Goal: Task Accomplishment & Management: Complete application form

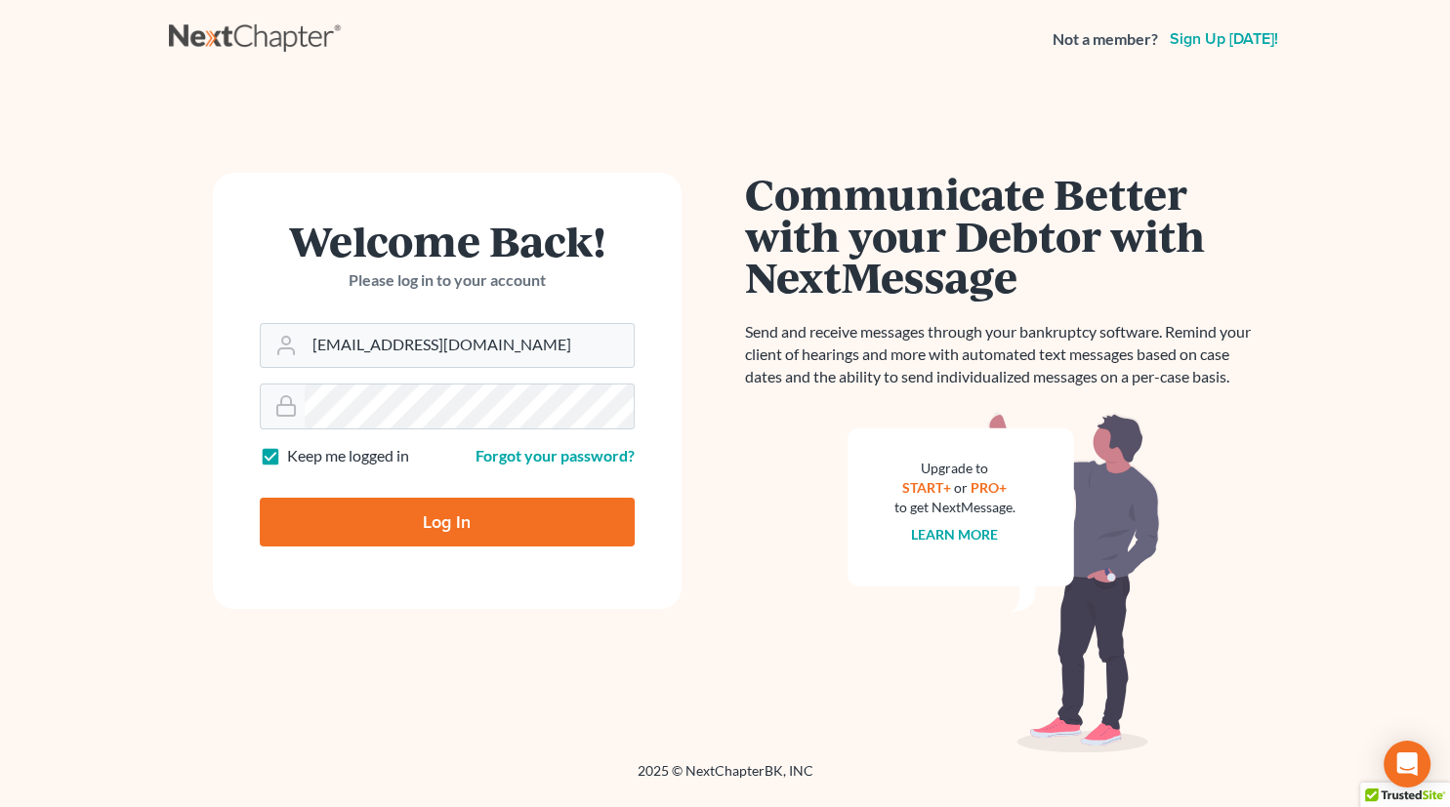
click at [435, 521] on input "Log In" at bounding box center [447, 522] width 375 height 49
type input "Thinking..."
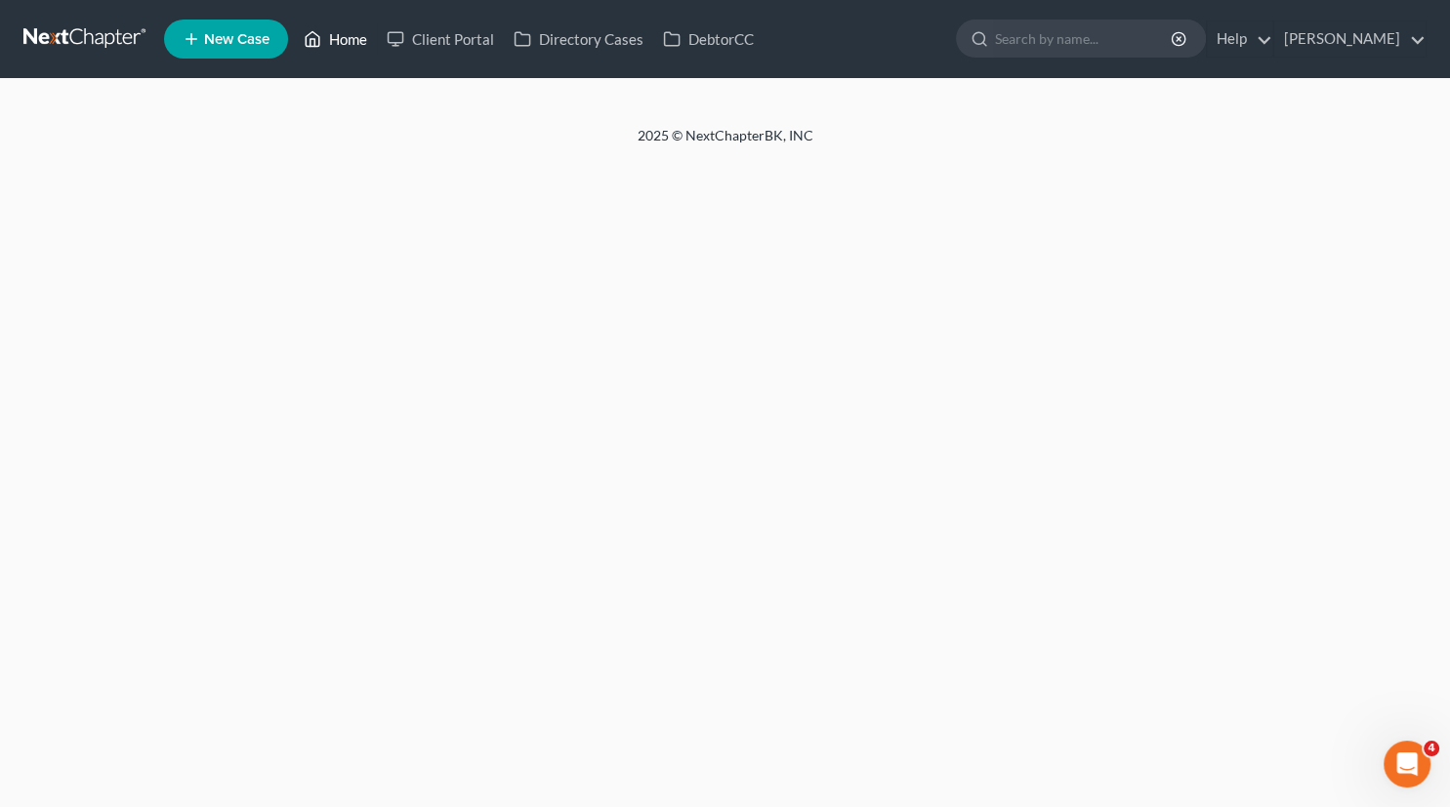
click at [338, 50] on link "Home" at bounding box center [335, 38] width 83 height 35
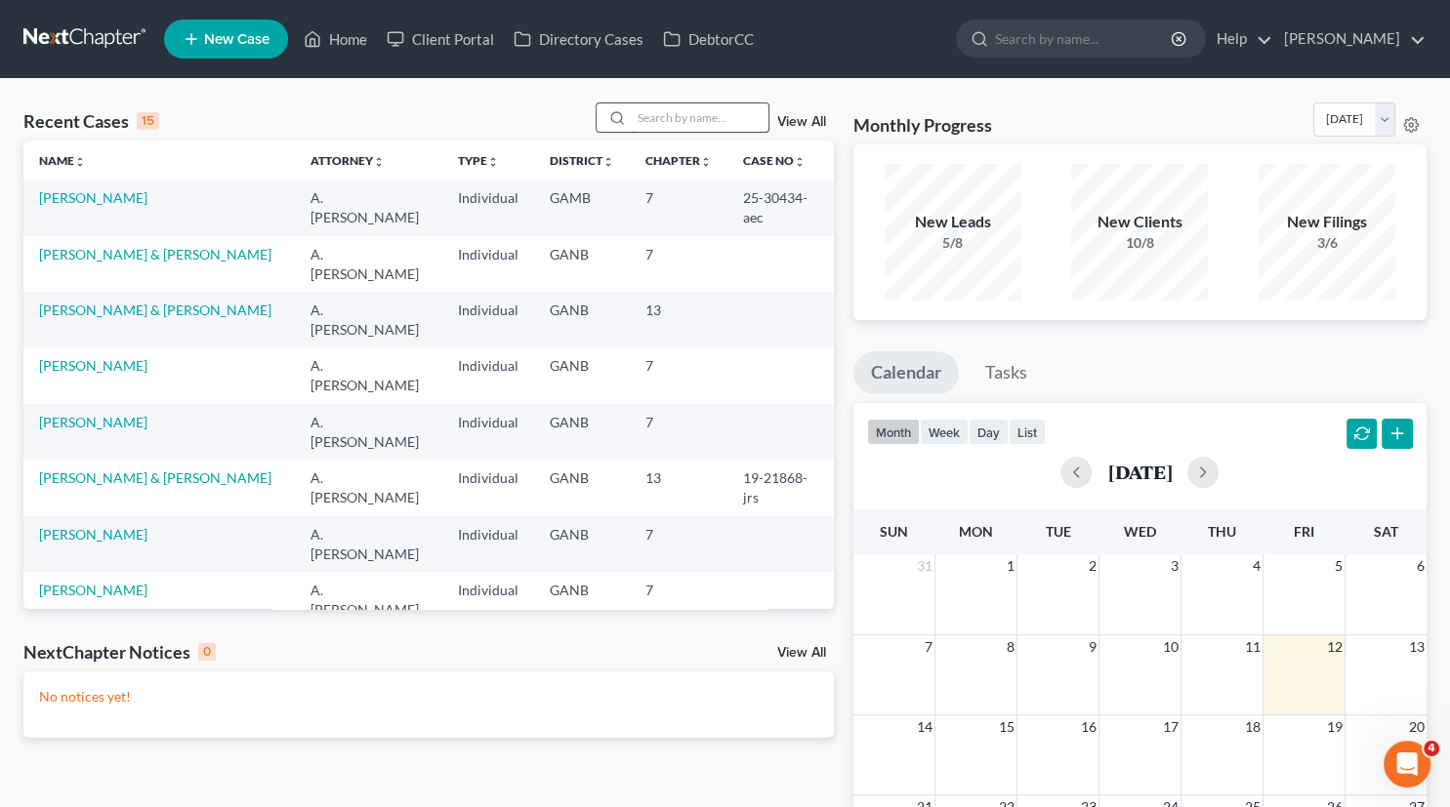
click at [676, 115] on input "search" at bounding box center [700, 117] width 137 height 28
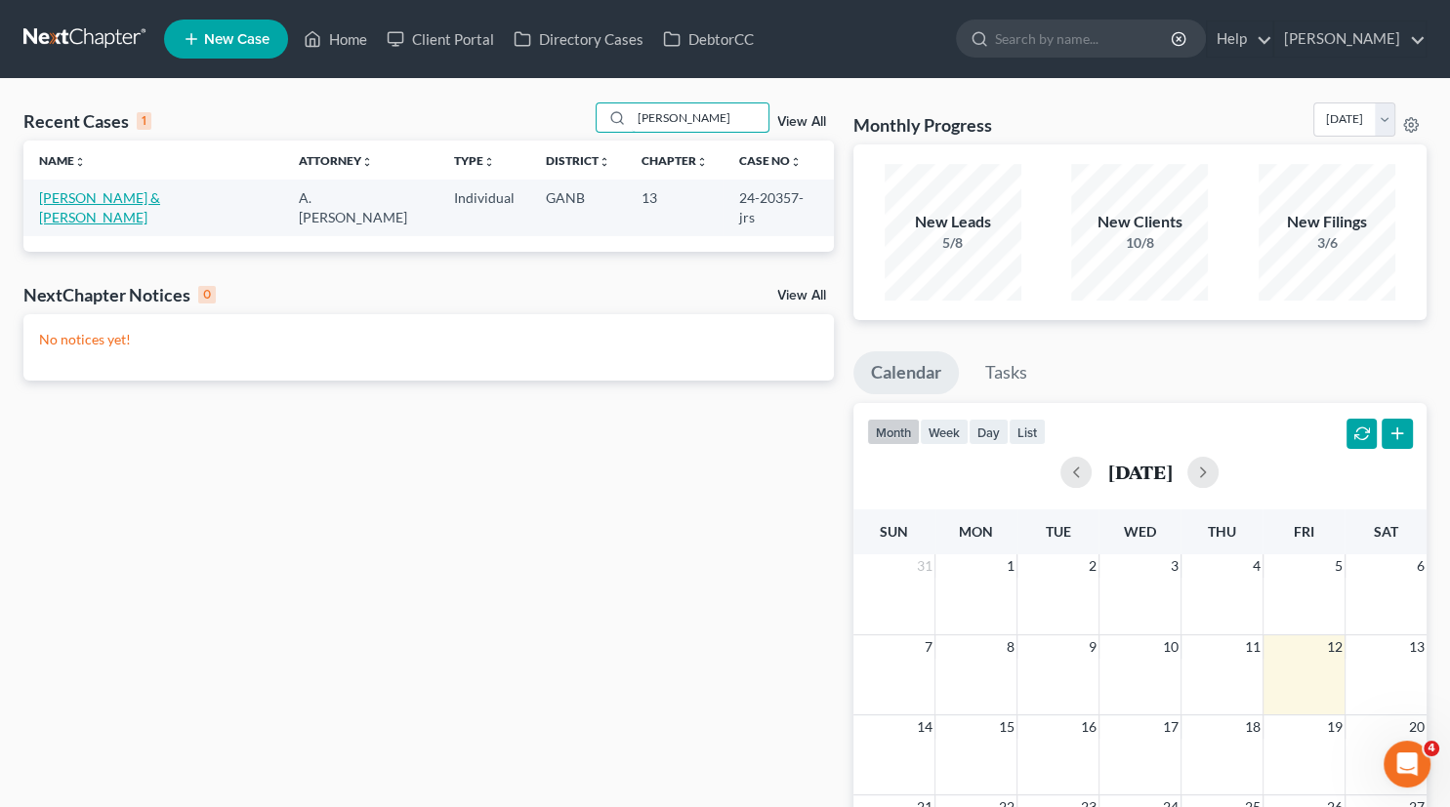
type input "duggan"
click at [143, 201] on link "Duggan, Haley & Kyle" at bounding box center [99, 207] width 121 height 36
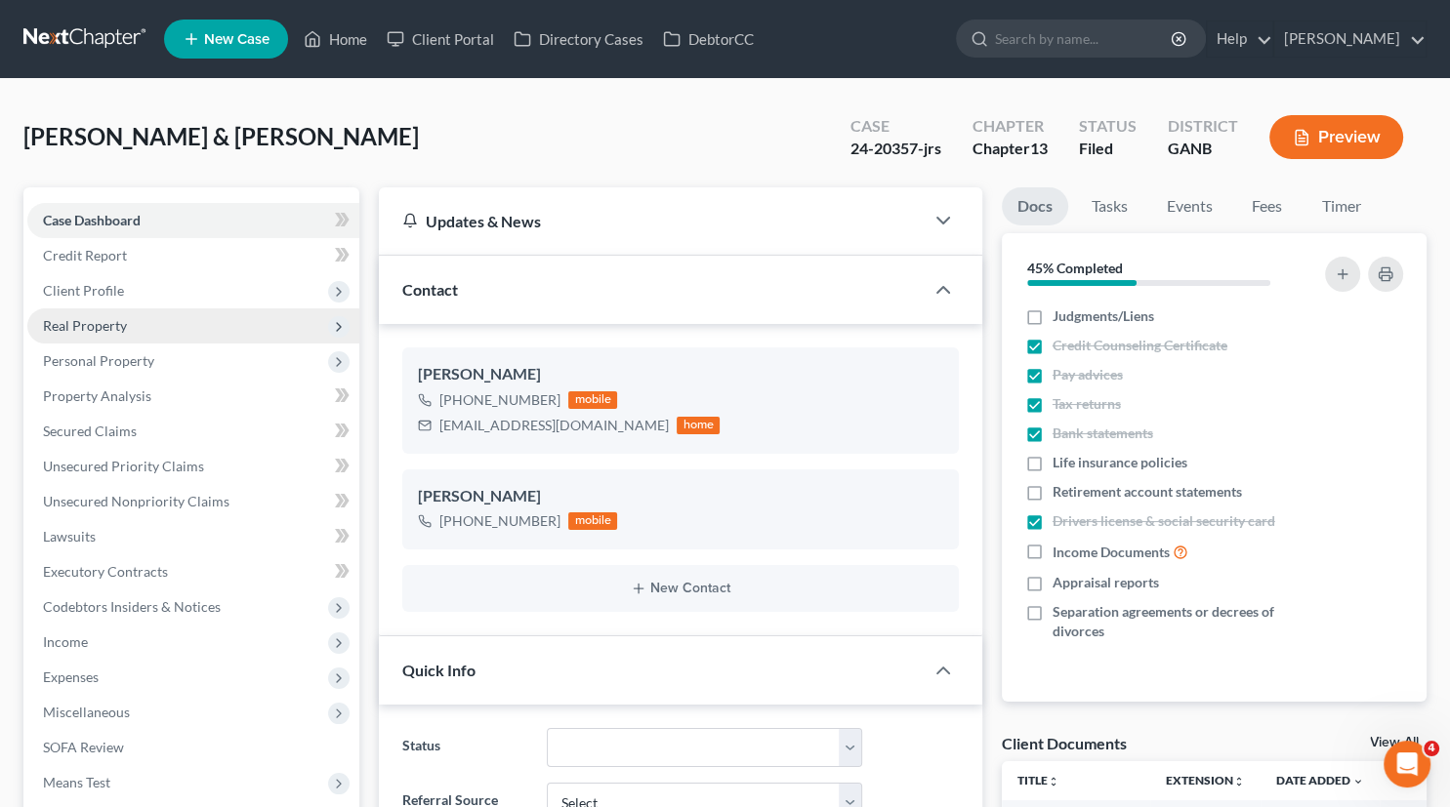
click at [113, 322] on span "Real Property" at bounding box center [85, 325] width 84 height 17
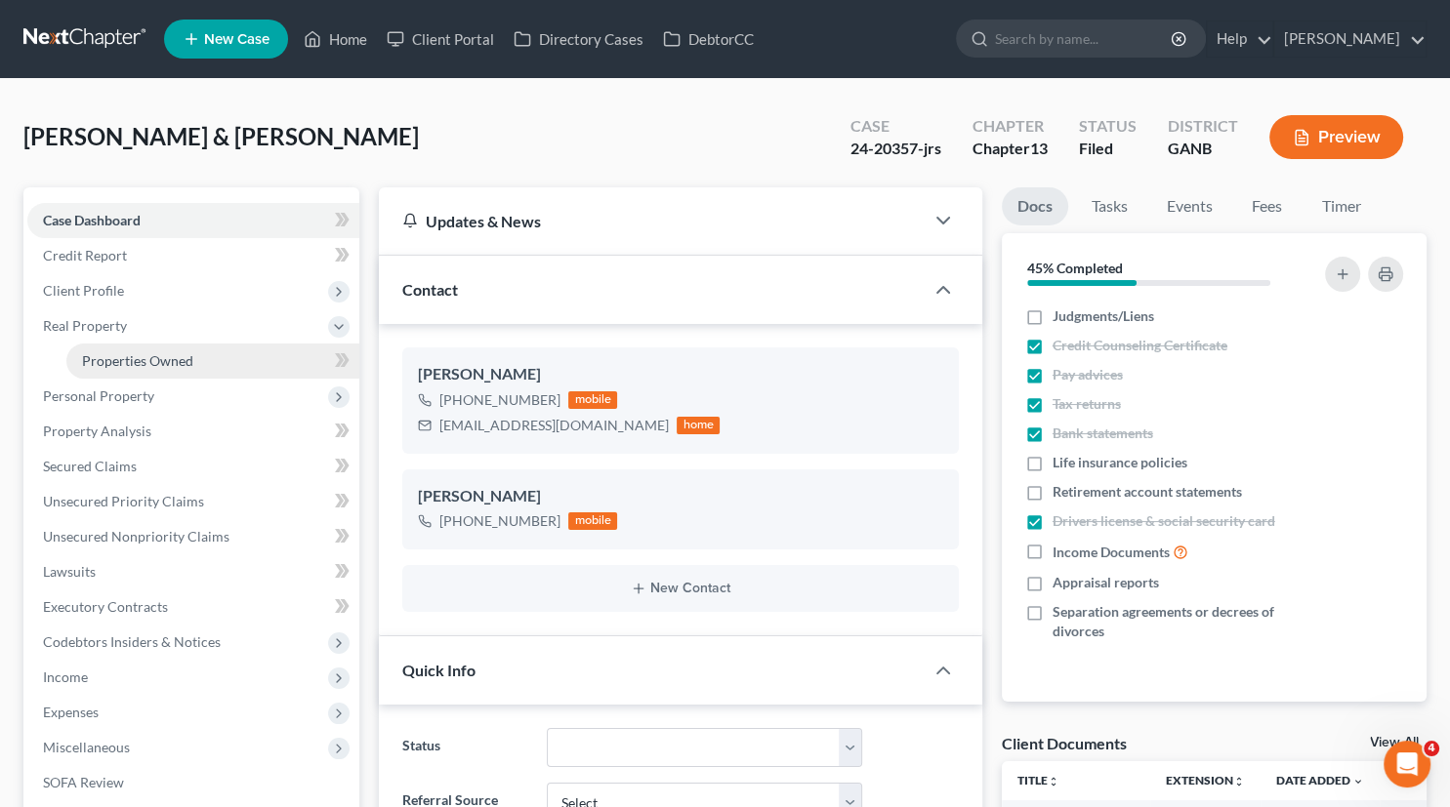
click at [130, 361] on span "Properties Owned" at bounding box center [137, 360] width 111 height 17
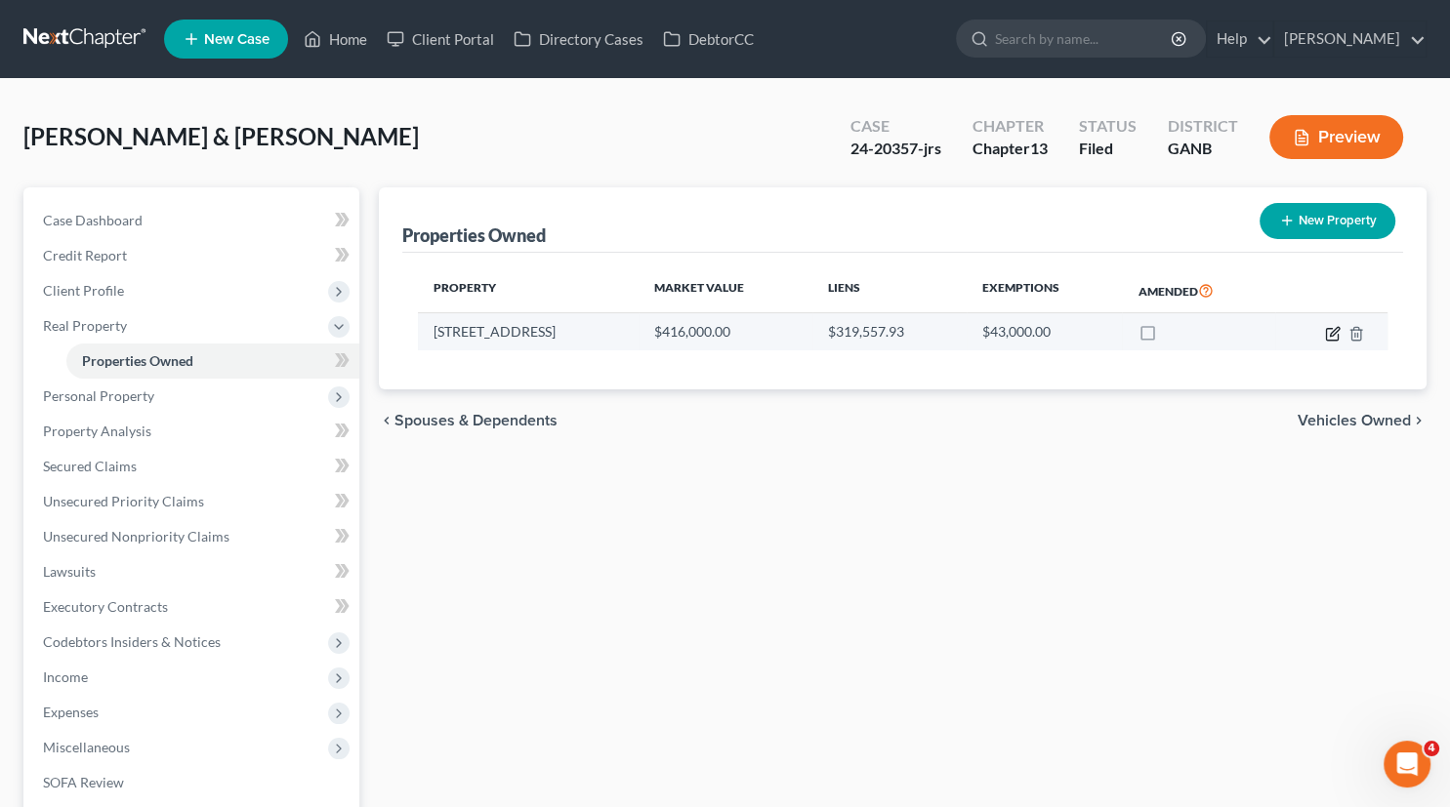
click at [1332, 330] on icon "button" at bounding box center [1333, 334] width 16 height 16
select select "10"
select select "2"
select select "1"
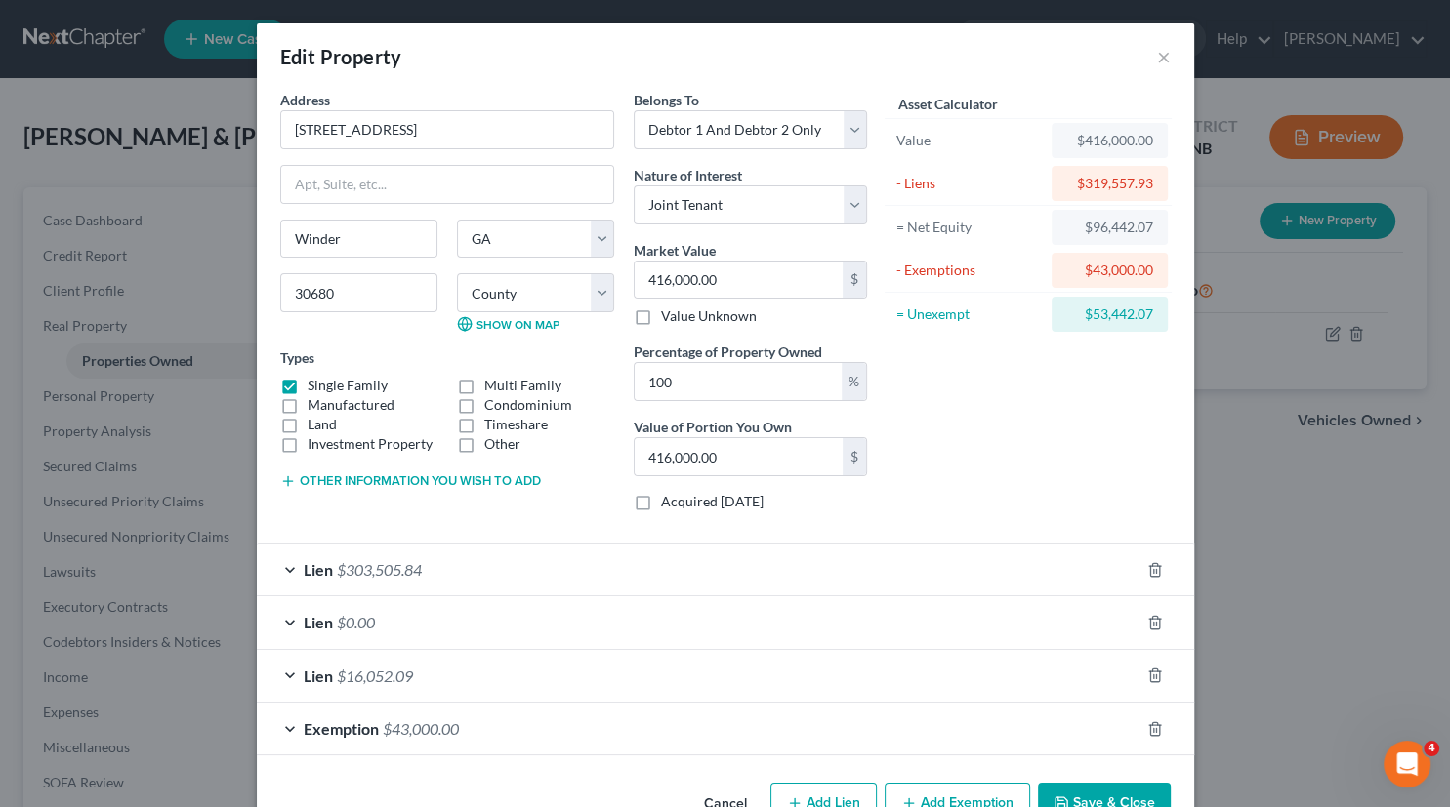
click at [290, 671] on div "Lien $16,052.09" at bounding box center [698, 676] width 883 height 52
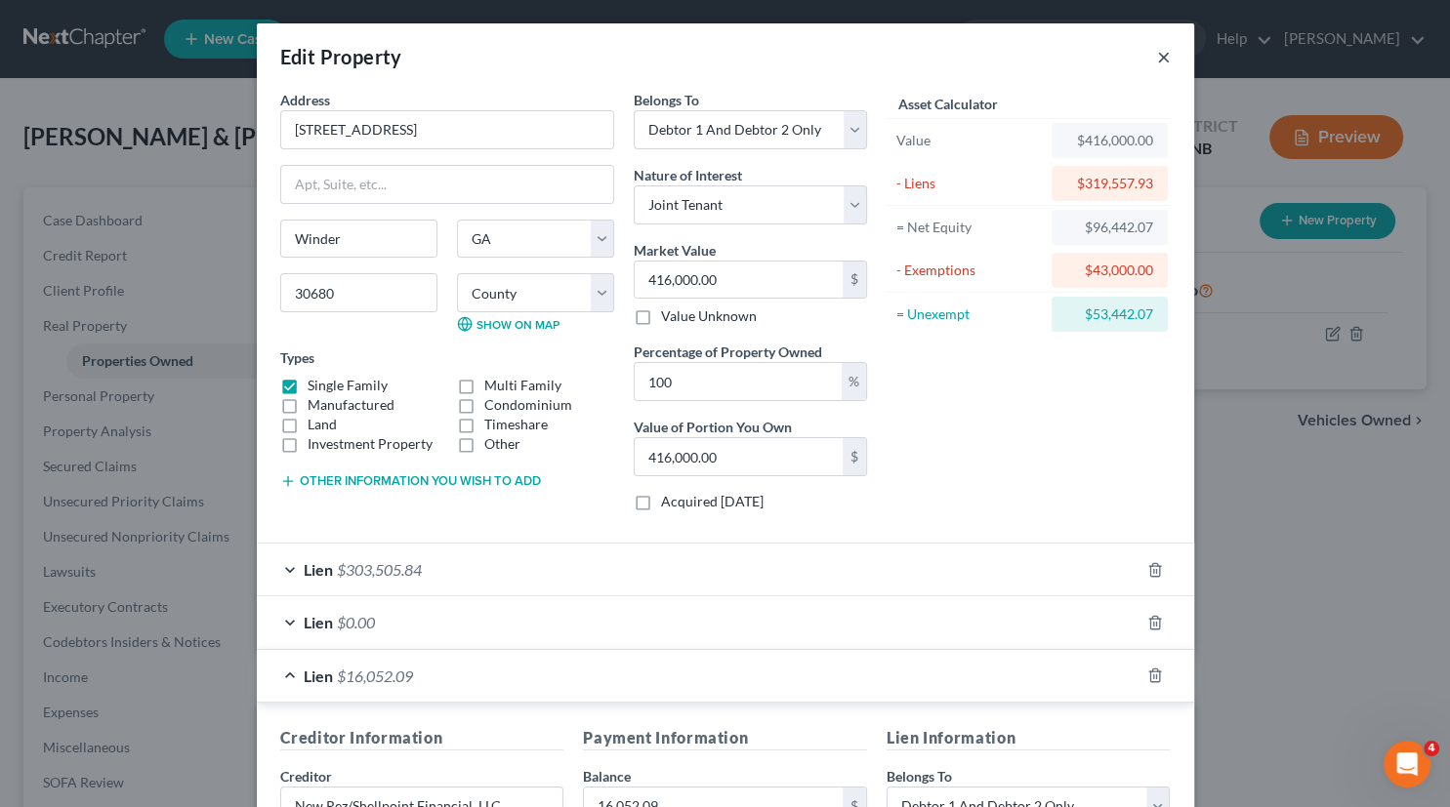
click at [1166, 54] on button "×" at bounding box center [1164, 56] width 14 height 23
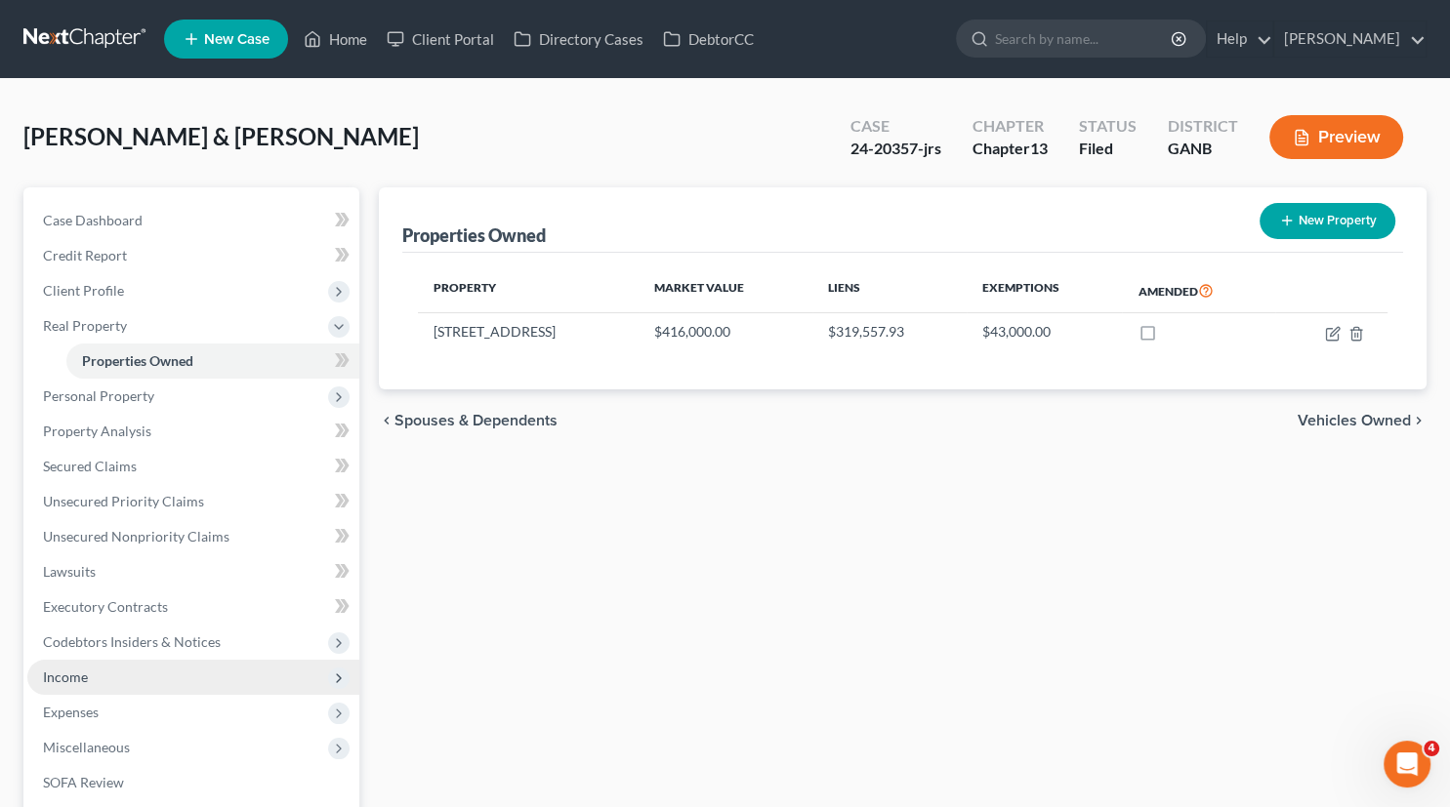
click at [68, 674] on span "Income" at bounding box center [65, 677] width 45 height 17
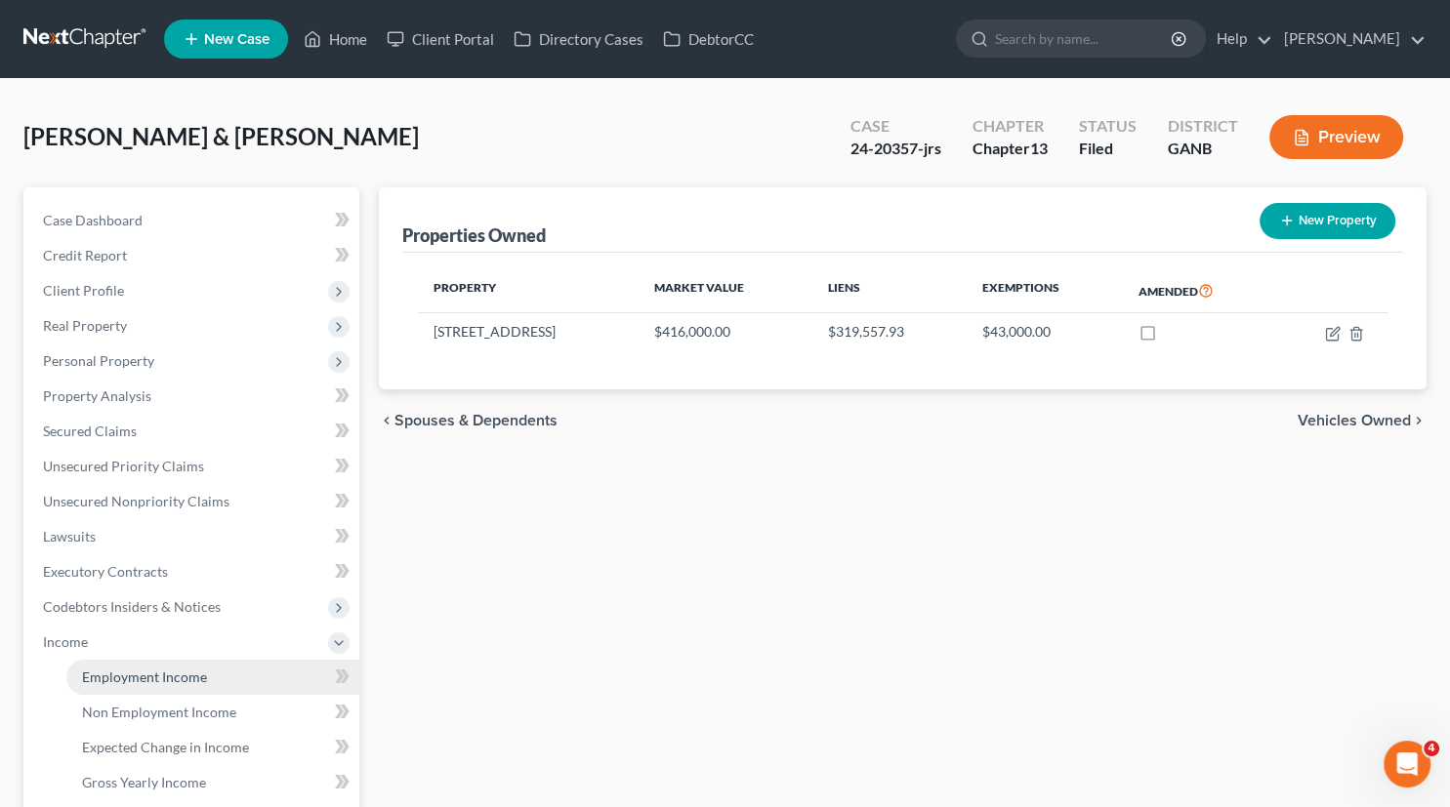
click at [160, 666] on link "Employment Income" at bounding box center [212, 677] width 293 height 35
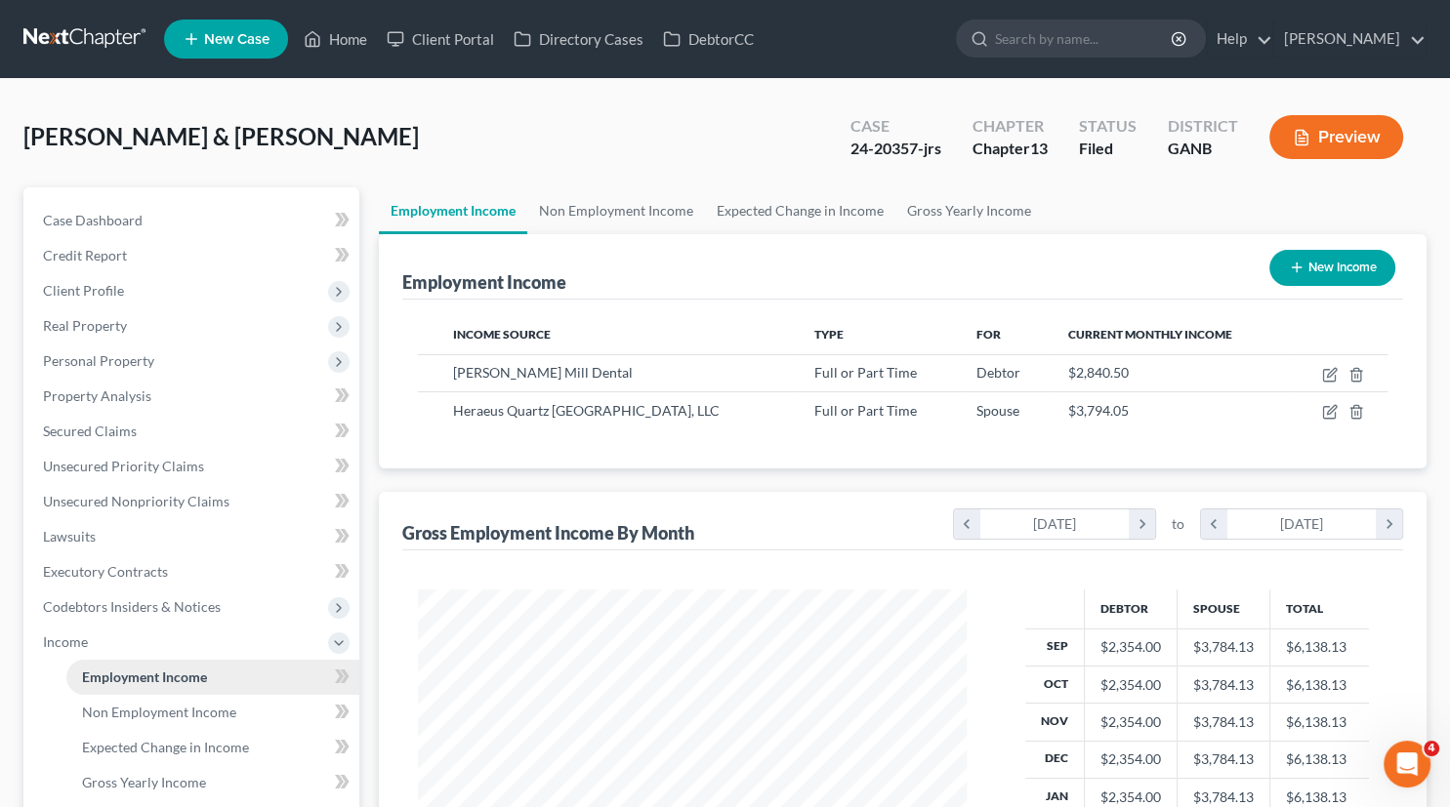
scroll to position [349, 588]
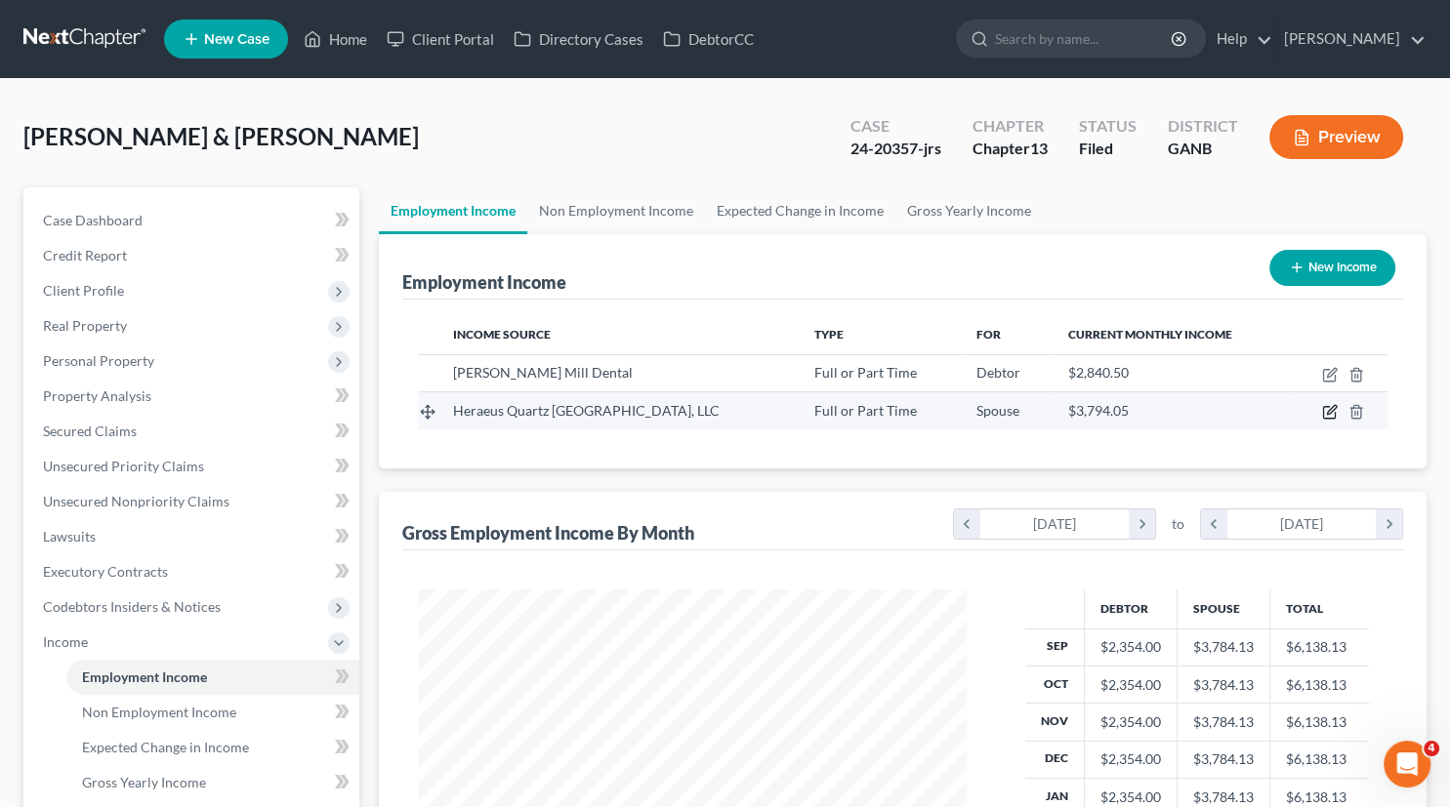
click at [1330, 408] on icon "button" at bounding box center [1330, 412] width 16 height 16
select select "0"
select select "10"
select select "2"
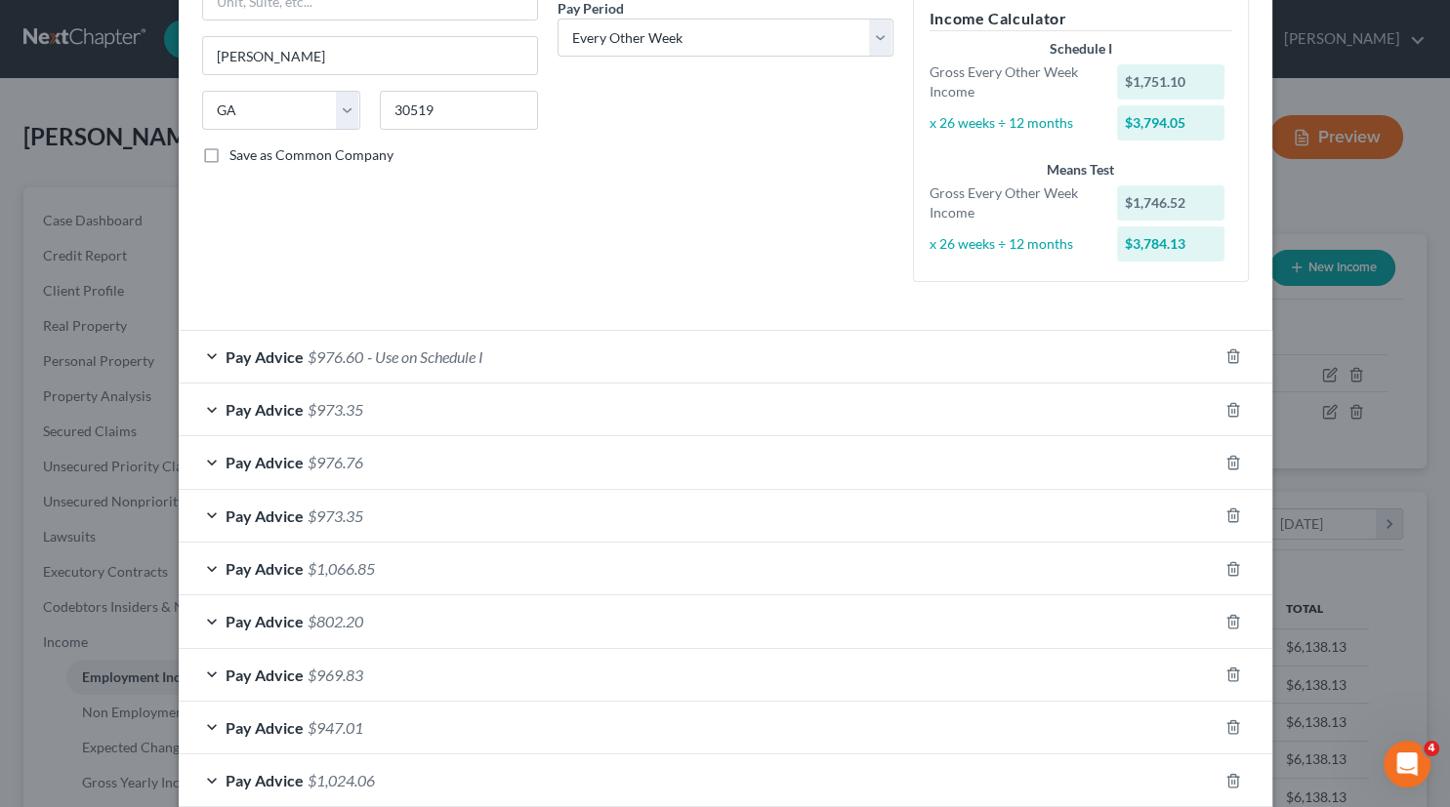
scroll to position [314, 0]
click at [201, 350] on div "Pay Advice $976.60 - Use on Schedule I" at bounding box center [698, 355] width 1039 height 52
